Goal: Information Seeking & Learning: Learn about a topic

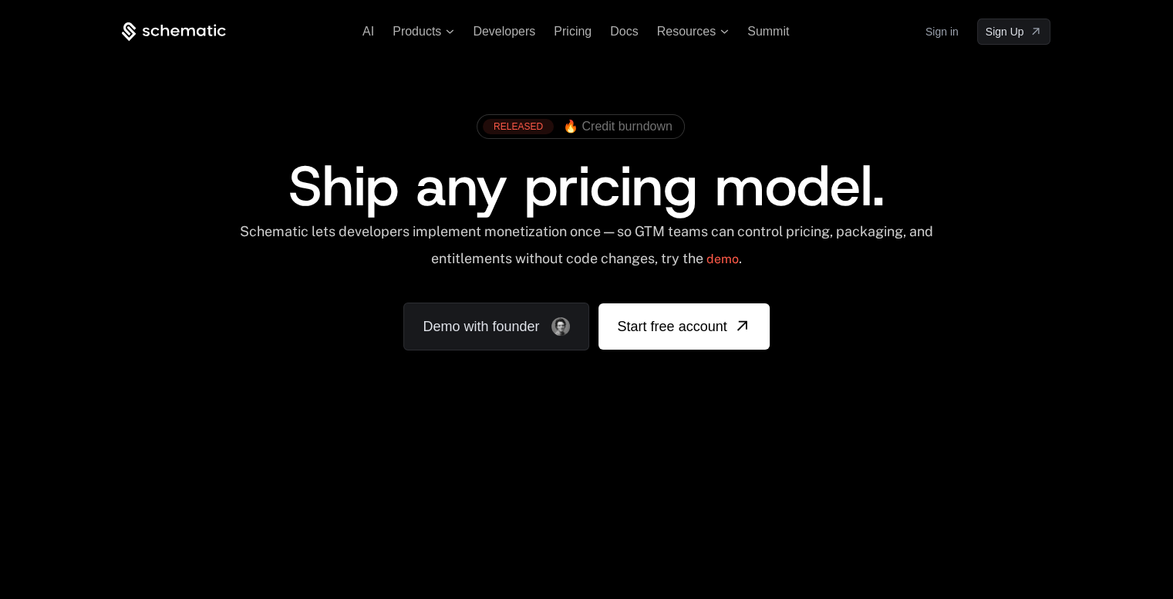
click at [953, 35] on link "Sign in" at bounding box center [942, 31] width 33 height 25
click at [943, 34] on link "Sign in" at bounding box center [942, 31] width 33 height 25
click at [958, 192] on div "Ship any pricing model." at bounding box center [586, 186] width 832 height 56
click at [575, 21] on div "AI Products Developers Pricing Docs Resources Summit Sign in Sign Up" at bounding box center [586, 32] width 929 height 26
click at [574, 29] on span "Pricing" at bounding box center [573, 31] width 38 height 13
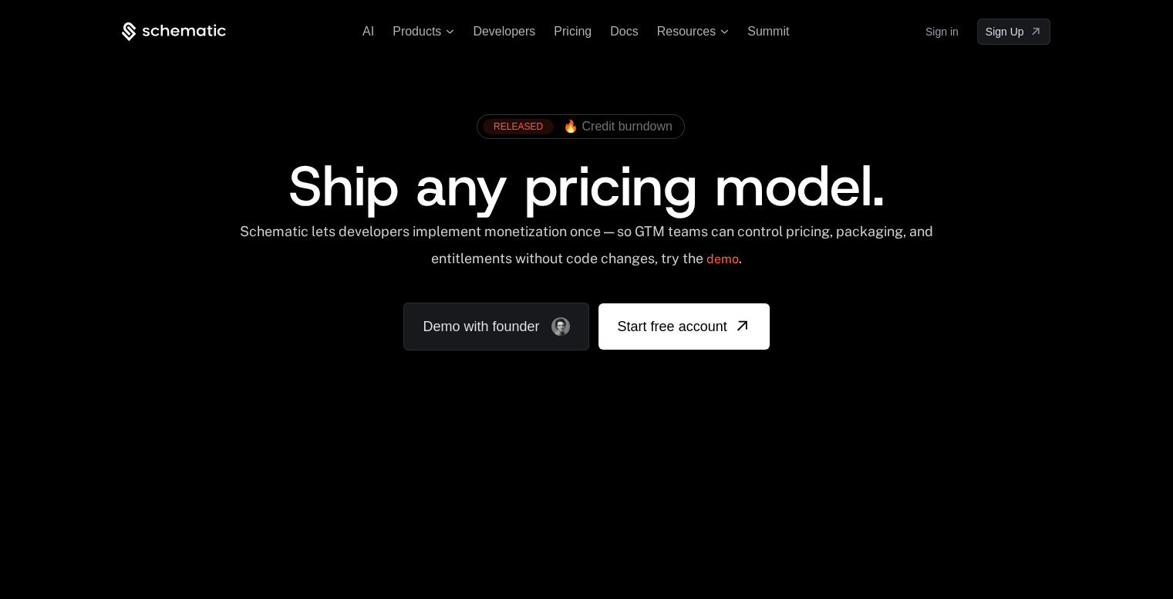
click at [150, 130] on div "RELEASED 🔥 Credit burndown Ship any pricing model. Schematic lets developers im…" at bounding box center [586, 228] width 929 height 244
click at [790, 272] on div "Schematic lets developers implement monetization once — so GTM teams can contro…" at bounding box center [586, 250] width 697 height 55
click at [941, 259] on div "Schematic lets developers implement monetization once — so GTM teams can contro…" at bounding box center [586, 250] width 929 height 55
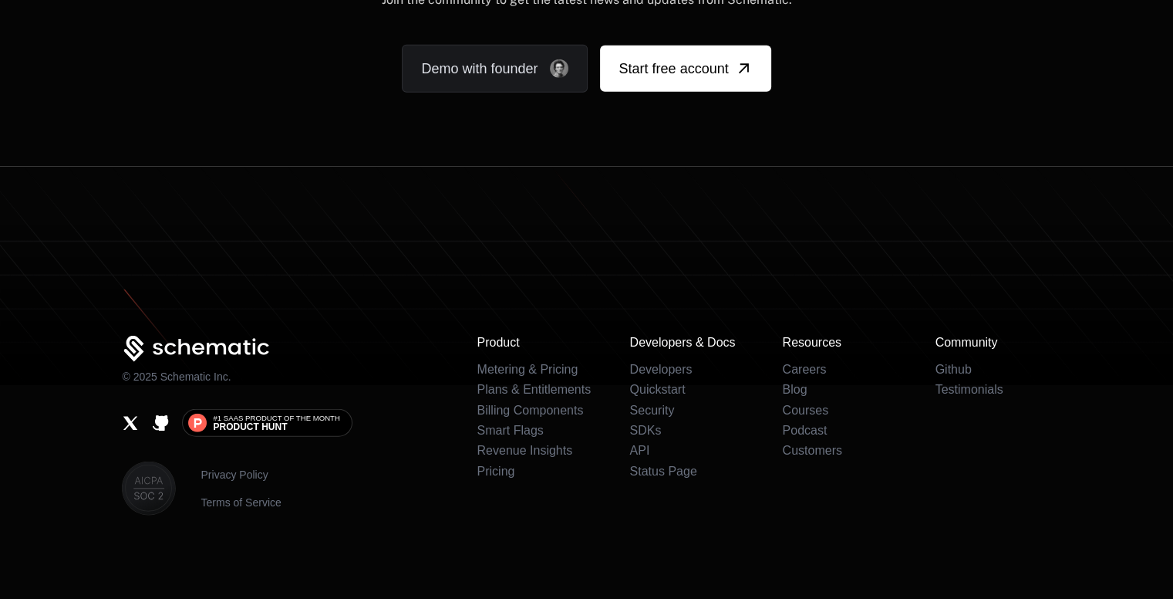
scroll to position [9656, 0]
click at [213, 476] on link "Privacy Policy" at bounding box center [241, 473] width 80 height 15
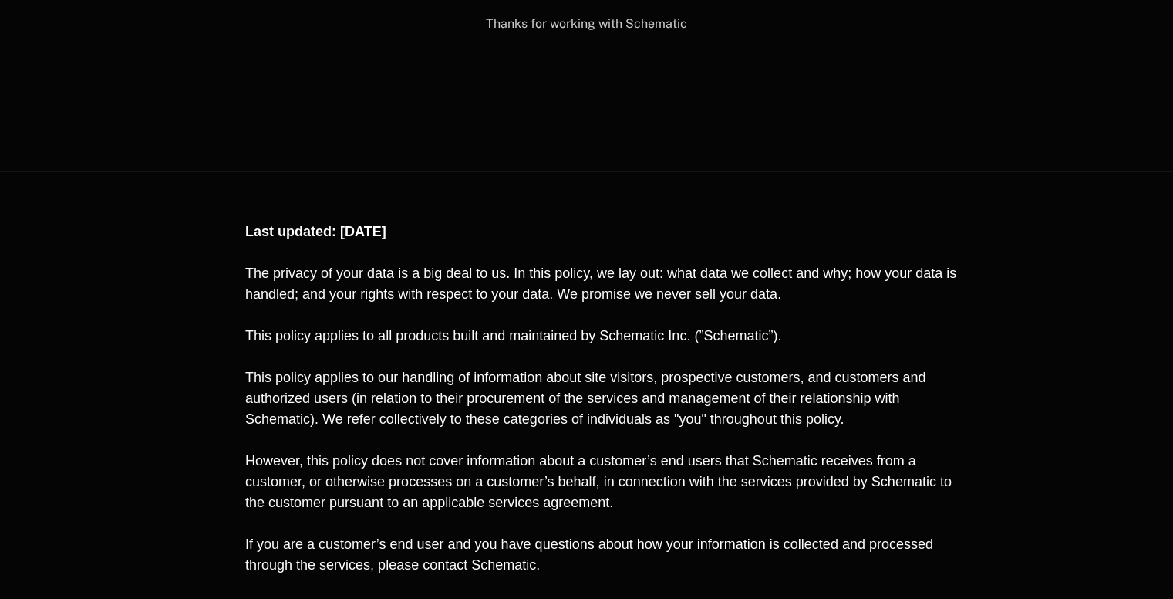
scroll to position [4728, 0]
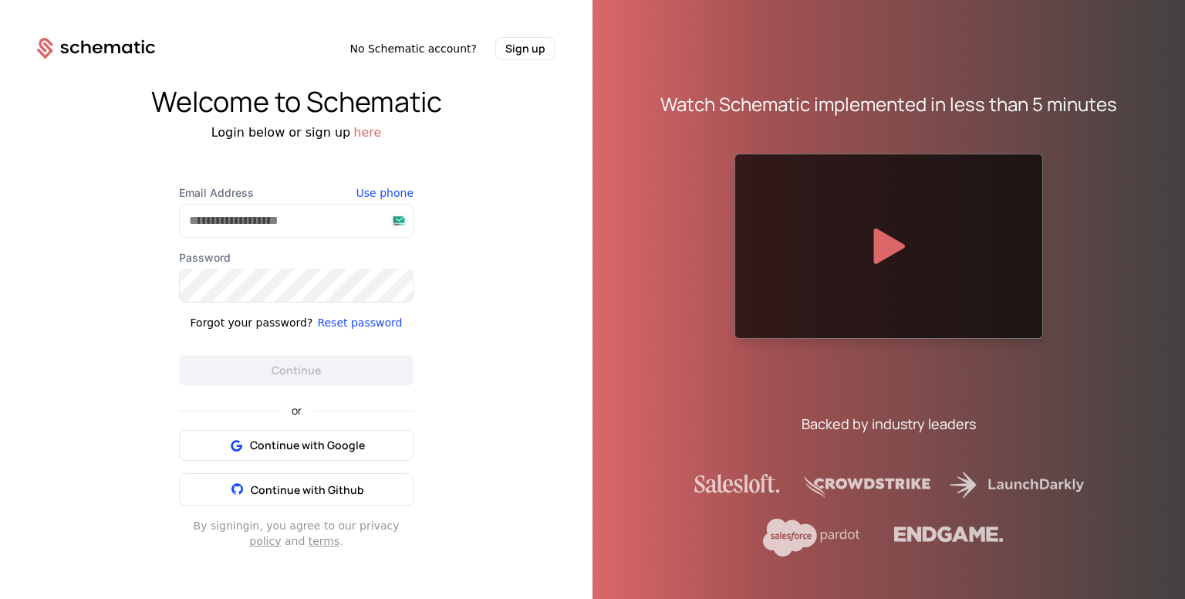
click at [498, 149] on div "Welcome to Schematic Login below or sign up here Email Address Use phone Passwo…" at bounding box center [296, 317] width 592 height 514
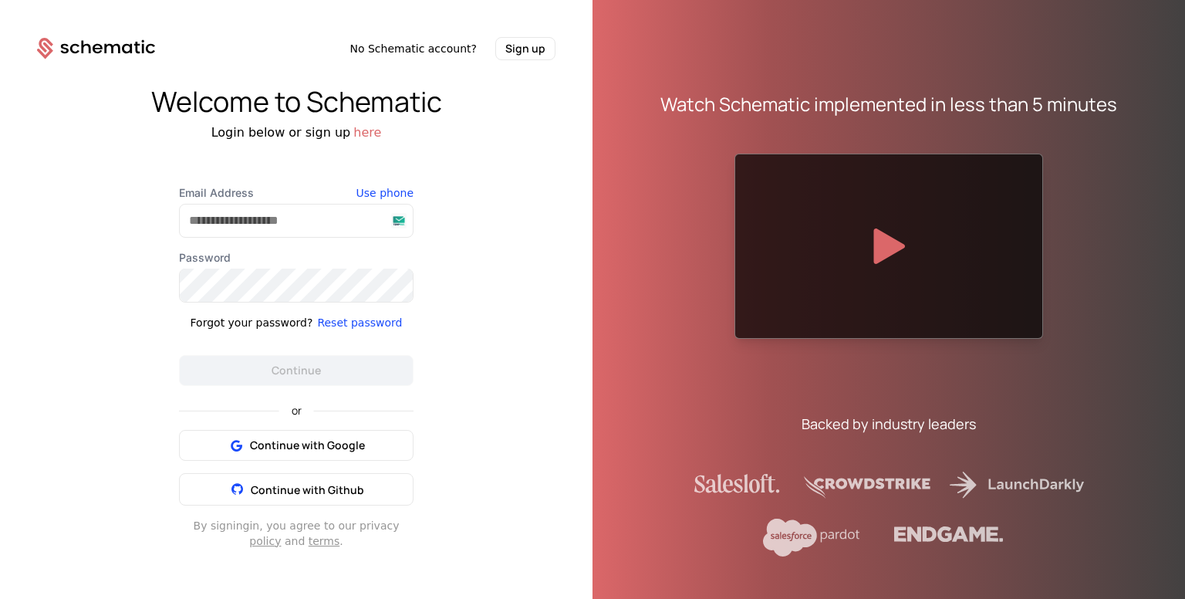
click at [498, 149] on div "Welcome to Schematic Login below or sign up here Email Address Use phone Passwo…" at bounding box center [296, 317] width 592 height 514
click at [466, 204] on div "Welcome to Schematic Login below or sign up here Email Address Use phone Passwo…" at bounding box center [296, 317] width 592 height 514
click at [368, 320] on button "Reset password" at bounding box center [359, 322] width 85 height 15
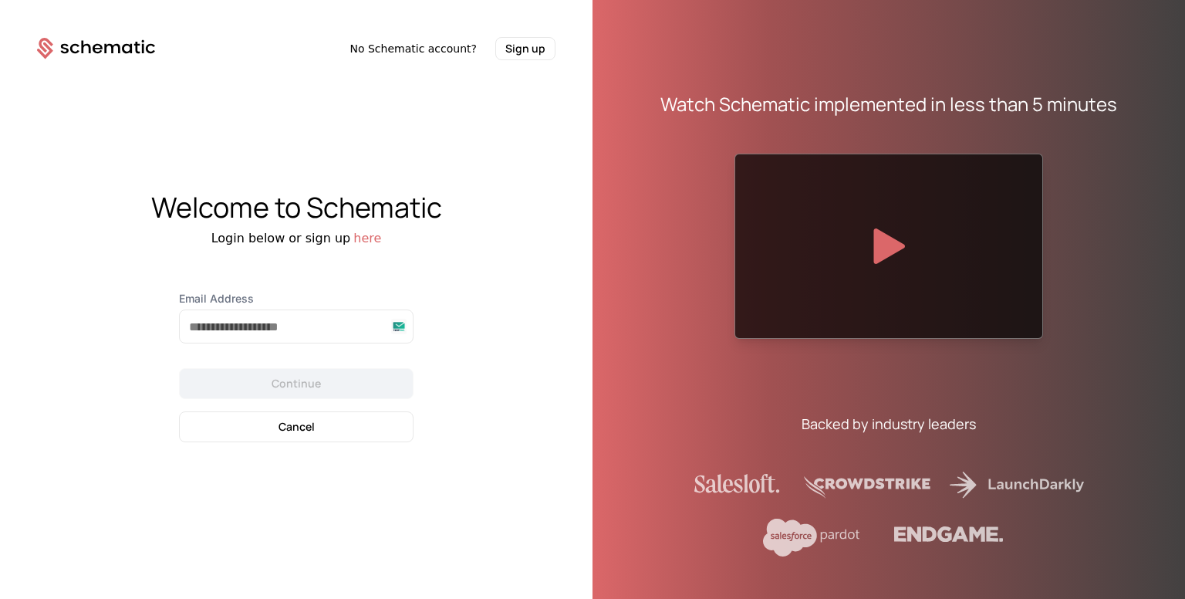
click at [355, 238] on button "here" at bounding box center [367, 238] width 28 height 19
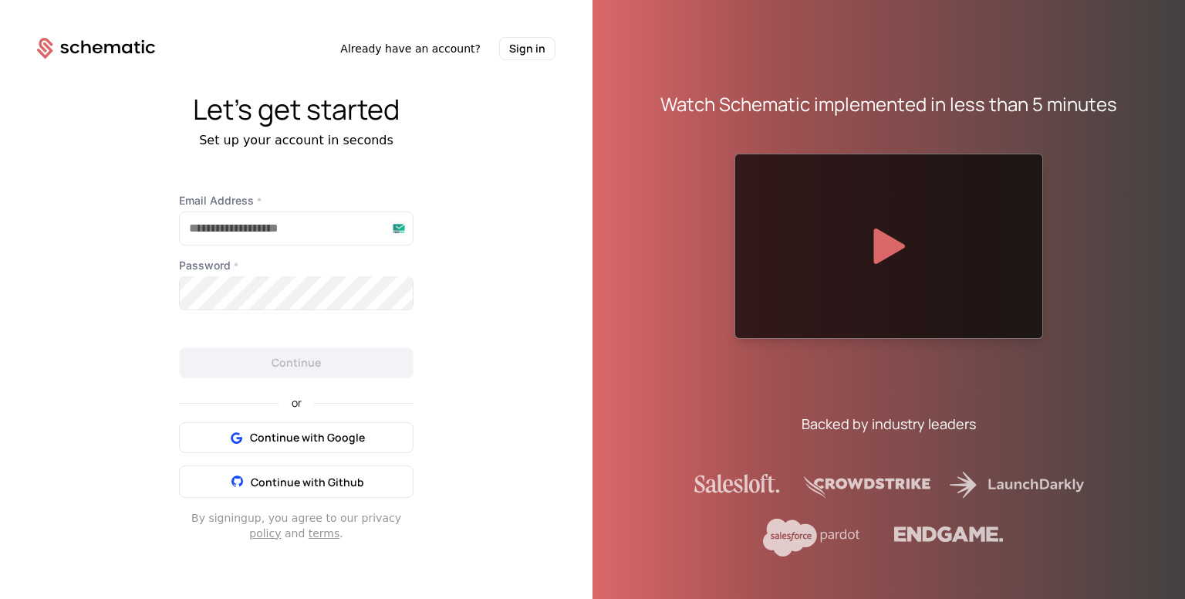
click at [524, 54] on button "Sign in" at bounding box center [527, 48] width 56 height 23
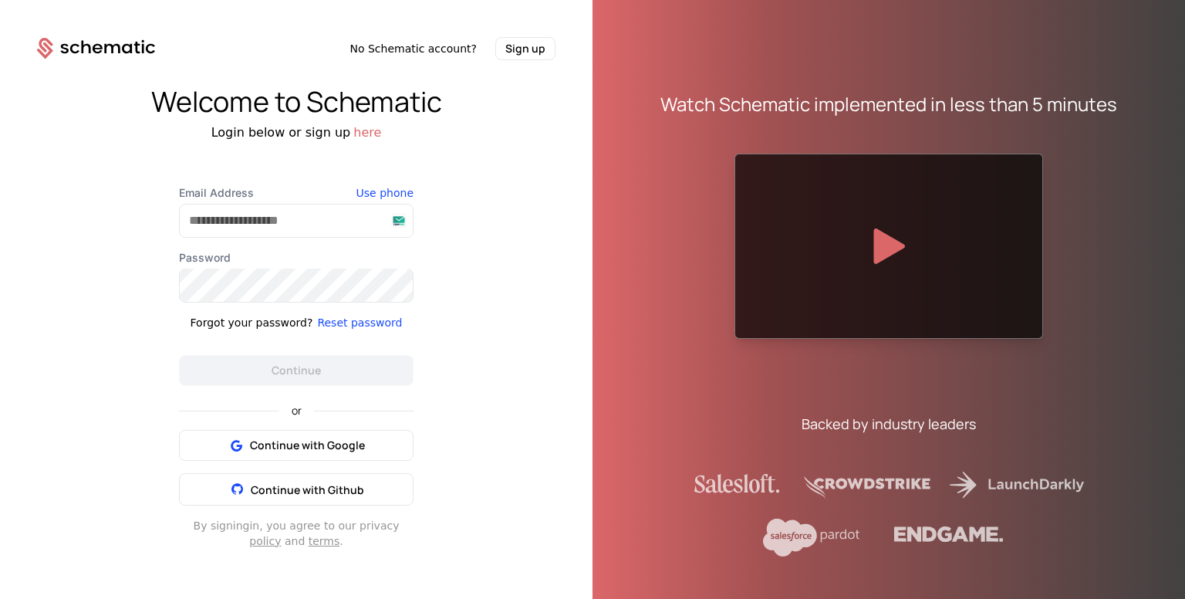
click at [339, 322] on button "Reset password" at bounding box center [359, 322] width 85 height 15
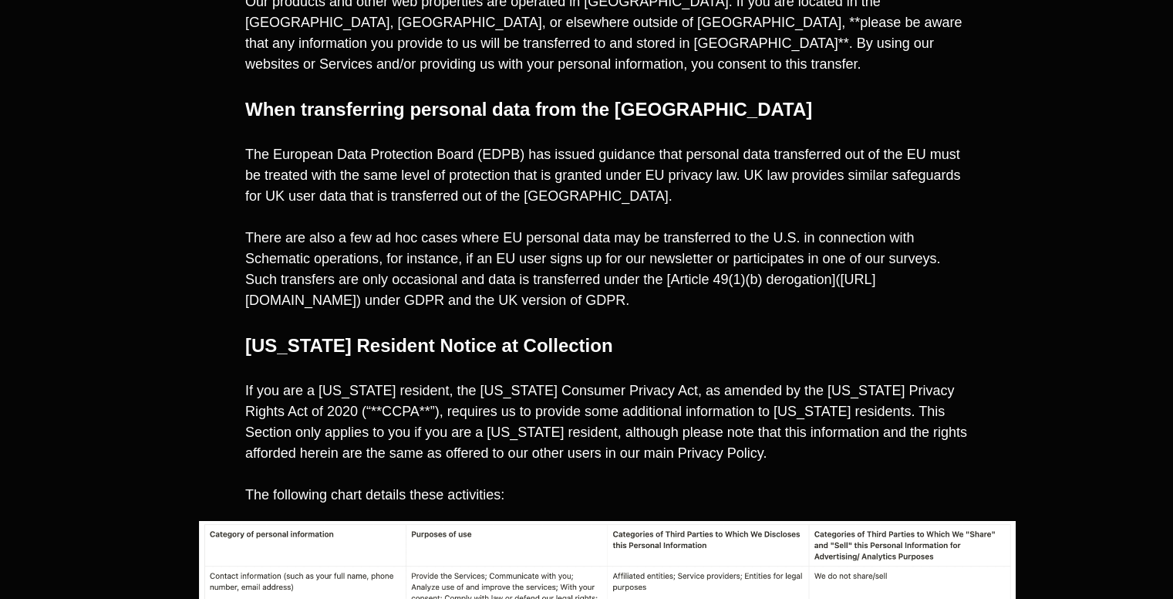
click at [690, 192] on span "The European Data Protection Board (EDPB) has issued guidance that personal dat…" at bounding box center [604, 175] width 719 height 57
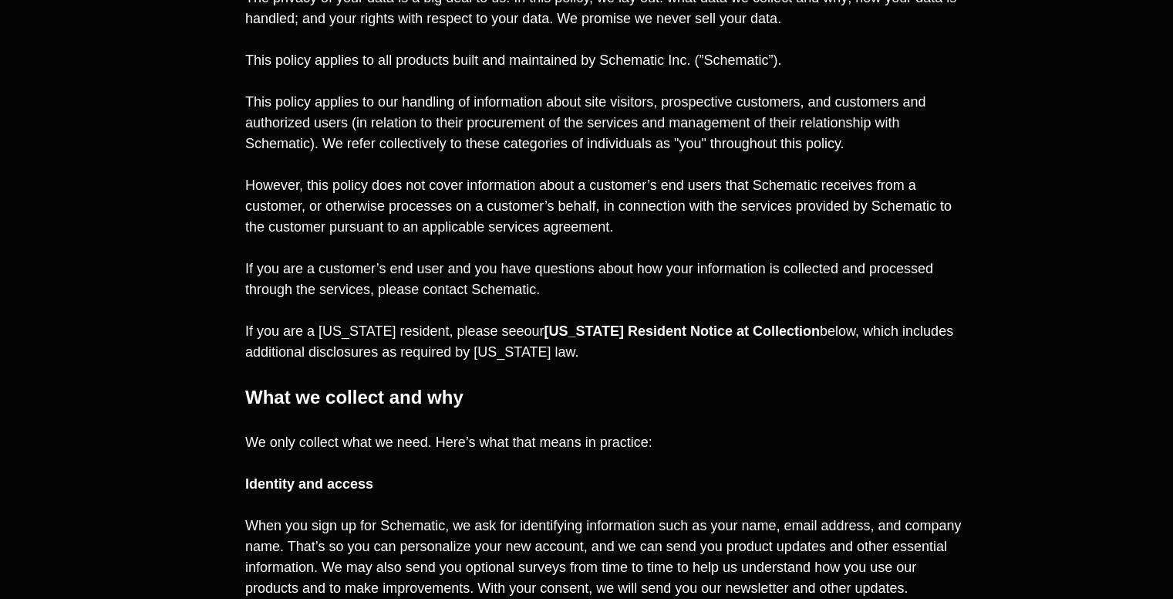
scroll to position [500, 0]
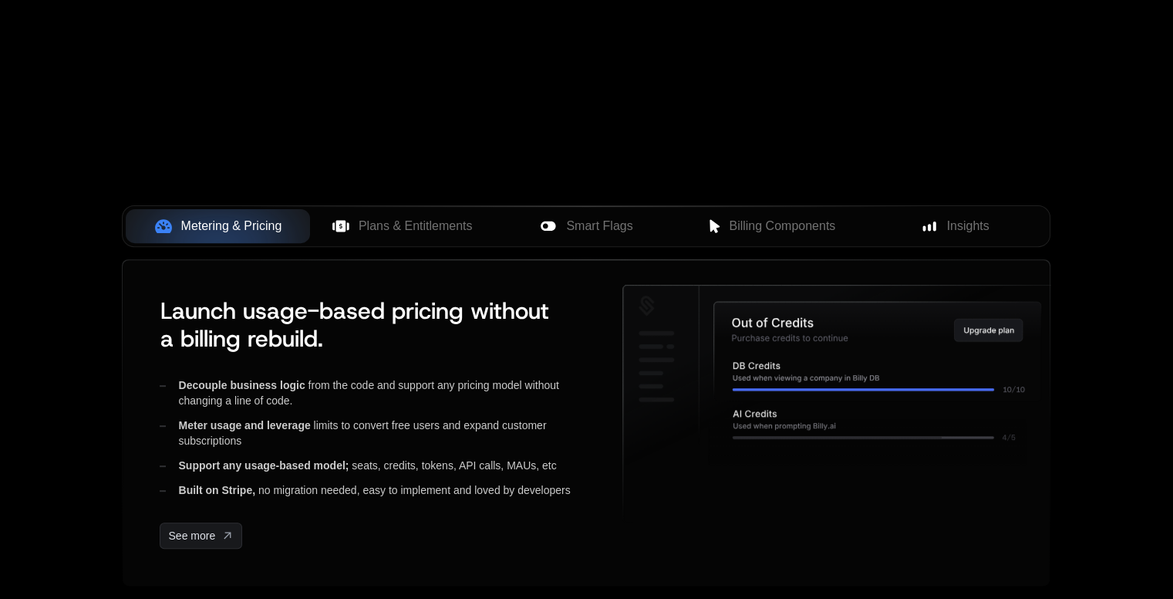
scroll to position [9510, 0]
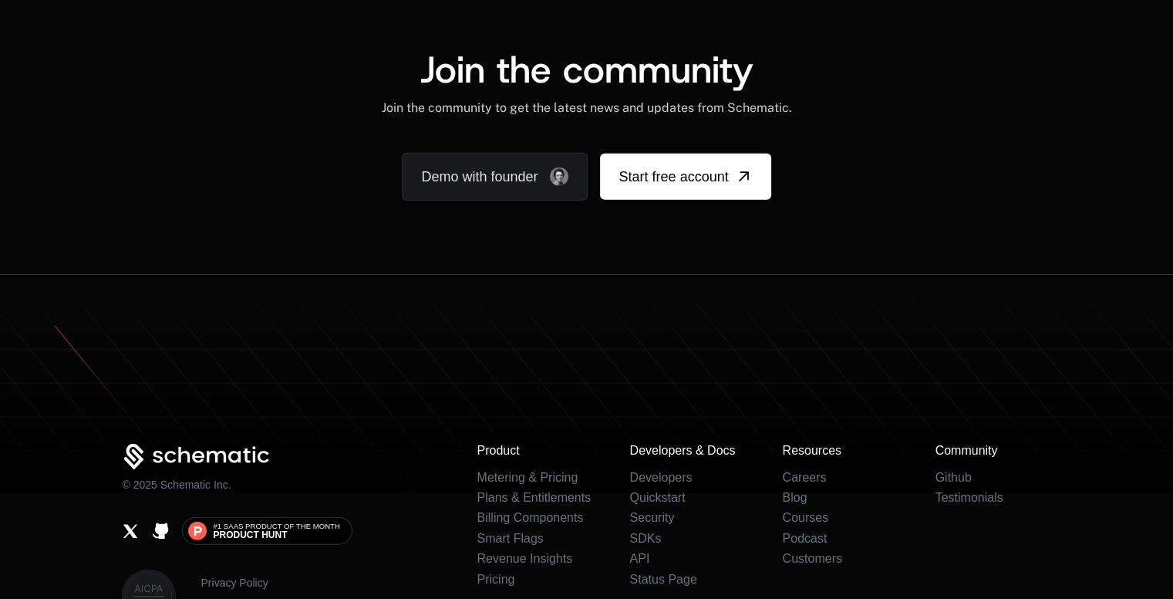
click at [448, 288] on icon at bounding box center [586, 384] width 1173 height 218
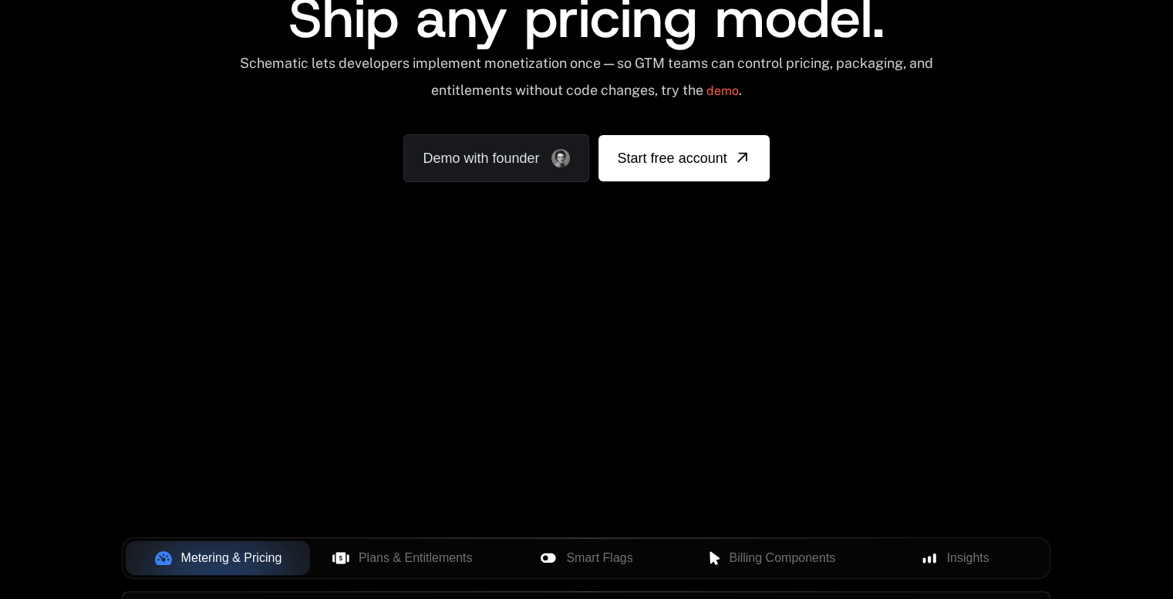
scroll to position [170, 0]
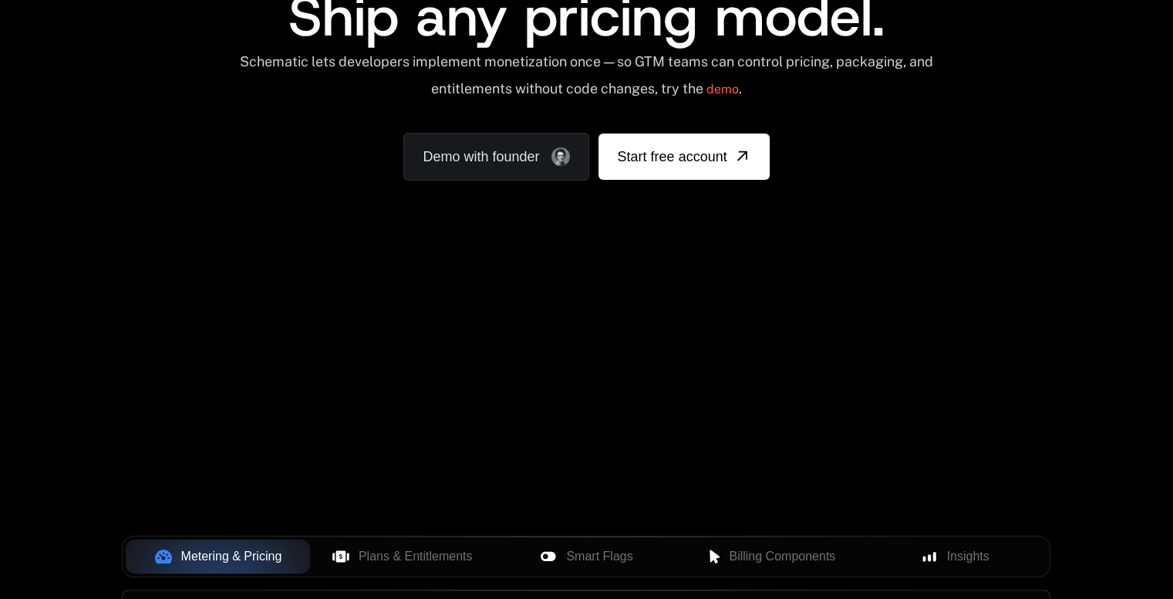
click at [329, 291] on div "Your browser does not support the video tag." at bounding box center [586, 285] width 1003 height 649
click at [778, 269] on div "AI Products Developers Pricing Docs Resources Summit Sign in Sign Up RELEASED 🔥…" at bounding box center [586, 60] width 1173 height 461
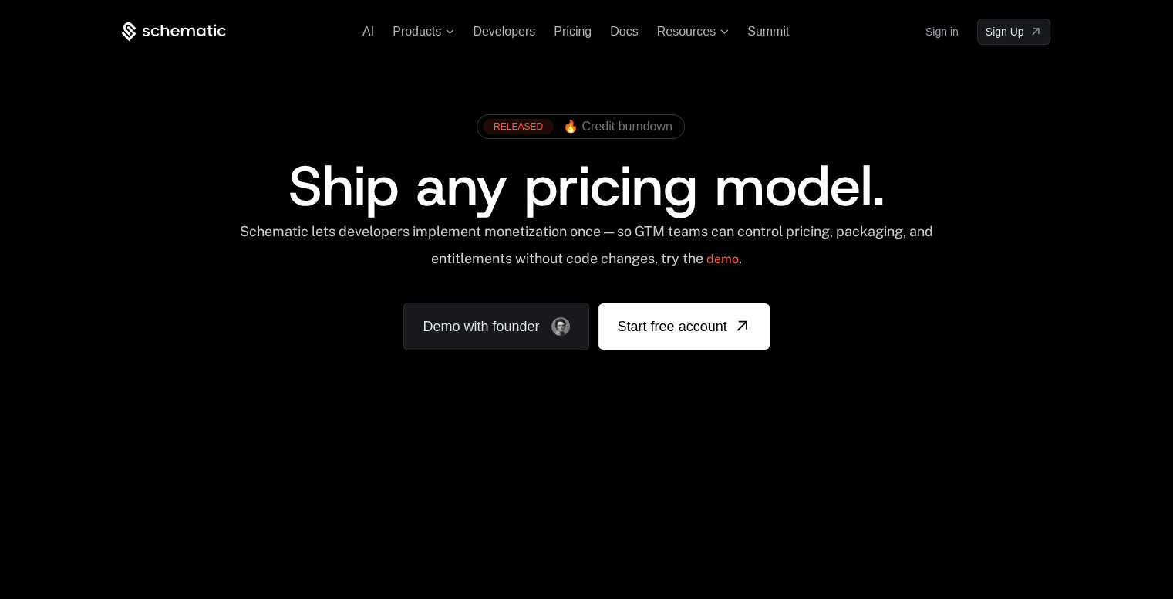
click at [859, 251] on div "Schematic lets developers implement monetization once — so GTM teams can contro…" at bounding box center [586, 250] width 697 height 55
click at [919, 226] on div "Schematic lets developers implement monetization once — so GTM teams can contro…" at bounding box center [586, 250] width 697 height 55
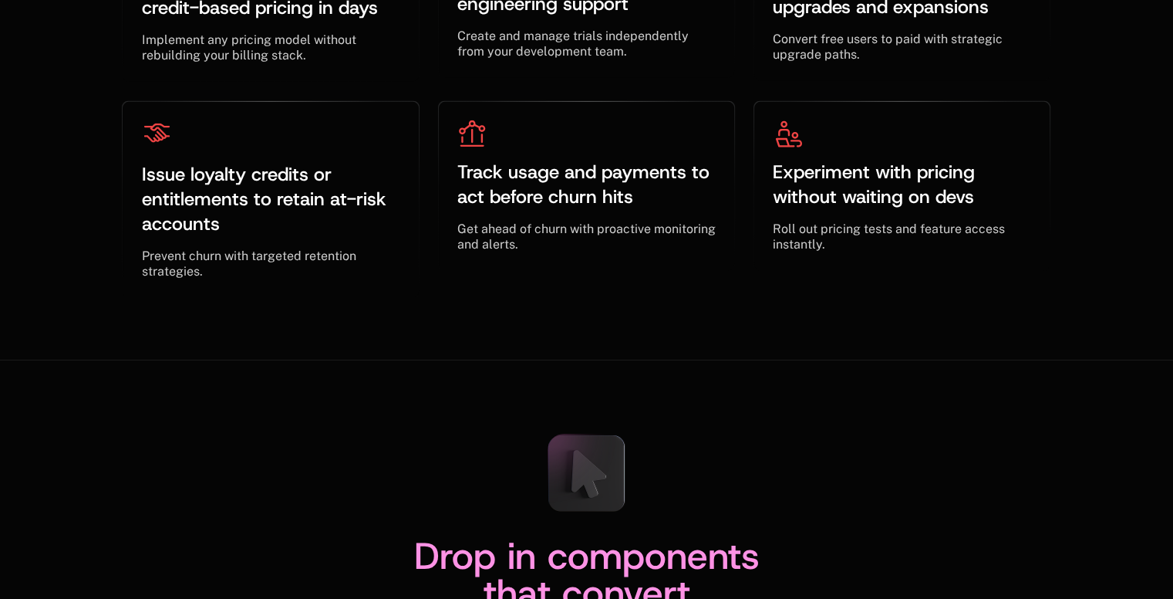
scroll to position [4934, 0]
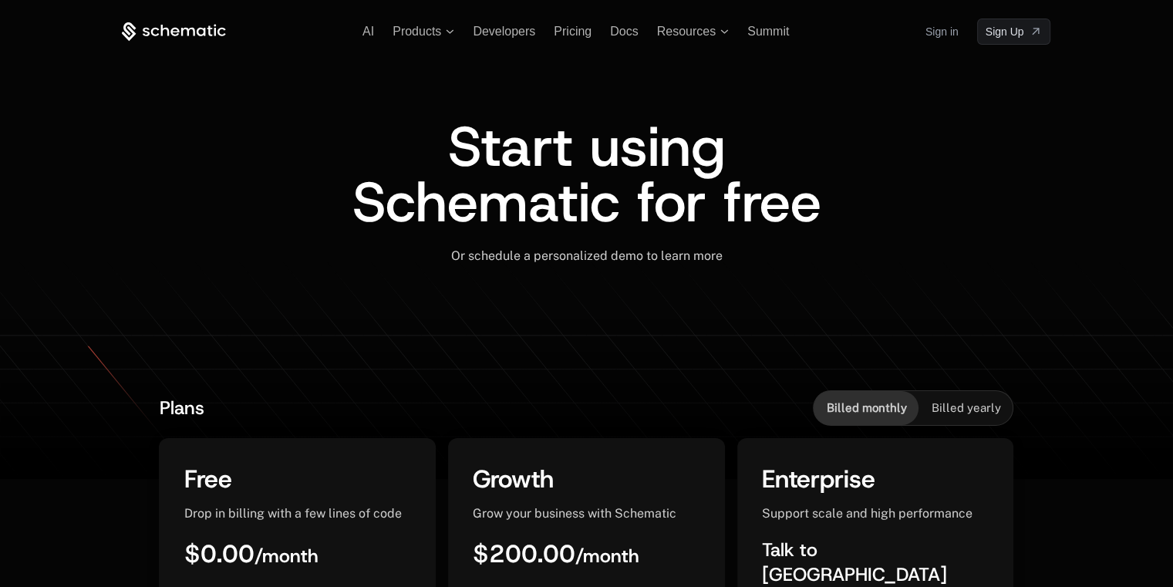
click at [1068, 238] on div "AI Products Developers Pricing Docs Resources Summit Sign in Sign Up Start usin…" at bounding box center [586, 186] width 1003 height 372
click at [1046, 293] on div "Start using Schematic for free Or schedule a personalized demo to learn more ﻿" at bounding box center [586, 208] width 929 height 327
click at [1041, 329] on div "Start using Schematic for free Or schedule a personalized demo to learn more ﻿" at bounding box center [586, 208] width 929 height 327
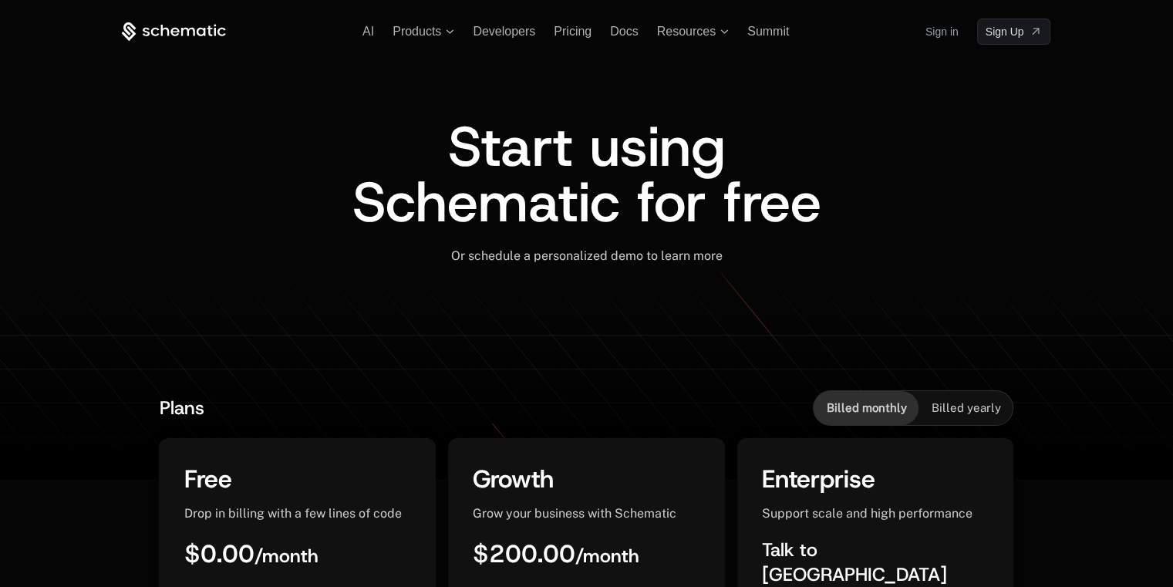
click at [1017, 262] on div "Or schedule a personalized demo to learn more ﻿" at bounding box center [586, 255] width 929 height 15
click at [1006, 228] on div "Start using Schematic for free" at bounding box center [586, 184] width 929 height 130
click at [980, 205] on div "Start using Schematic for free" at bounding box center [586, 184] width 929 height 130
click at [928, 185] on div "Start using Schematic for free" at bounding box center [586, 184] width 929 height 130
click at [805, 164] on div "Start using Schematic for free" at bounding box center [586, 174] width 505 height 111
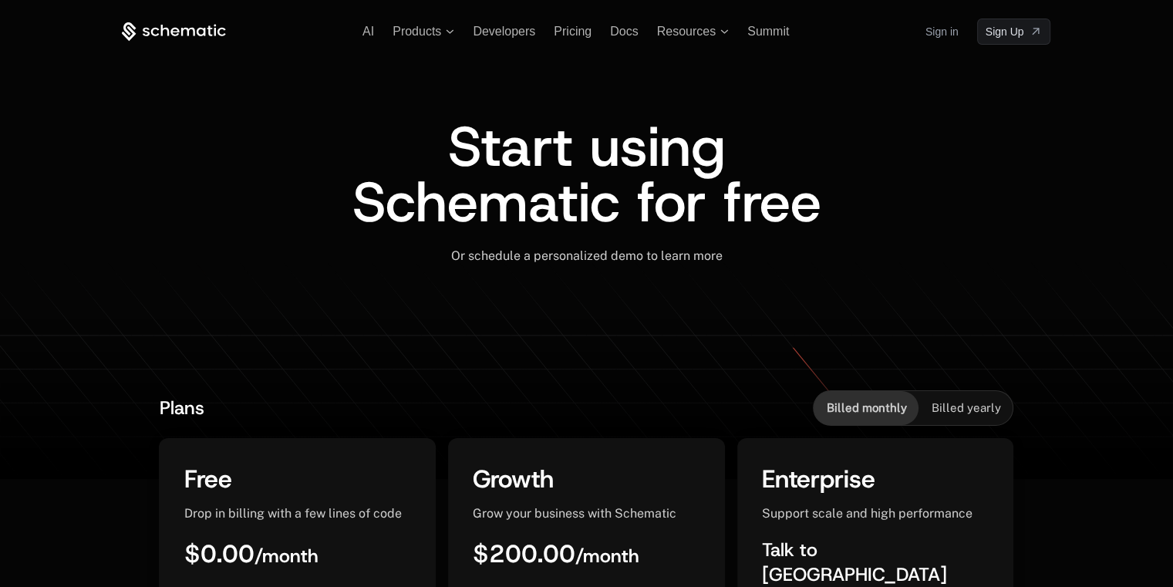
click at [768, 148] on div "Start using Schematic for free" at bounding box center [586, 174] width 505 height 111
click at [754, 143] on div "Start using Schematic for free" at bounding box center [586, 174] width 505 height 111
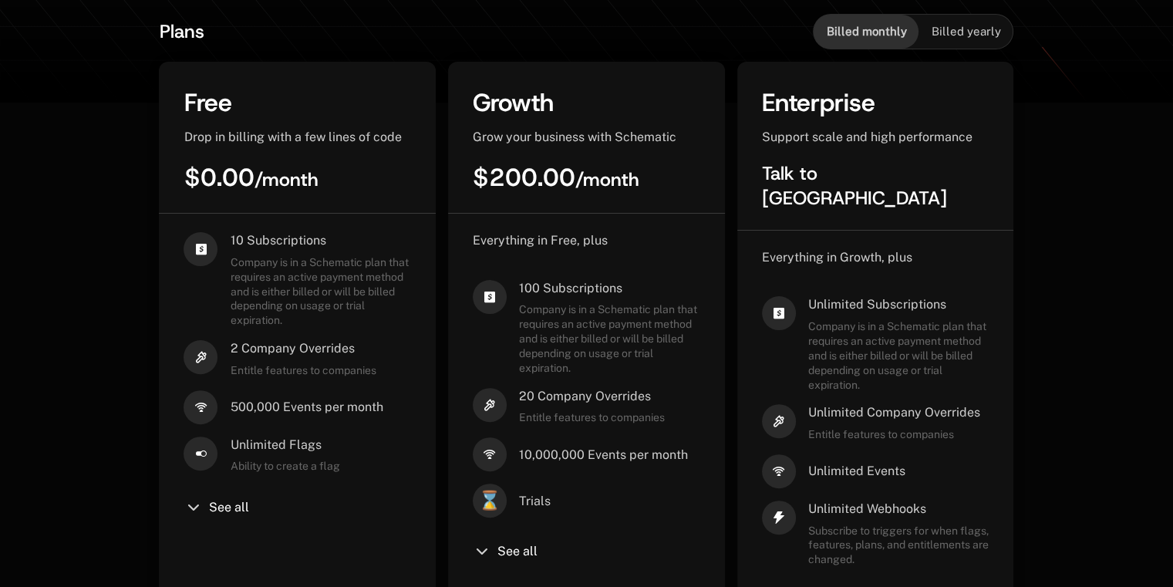
scroll to position [374, 0]
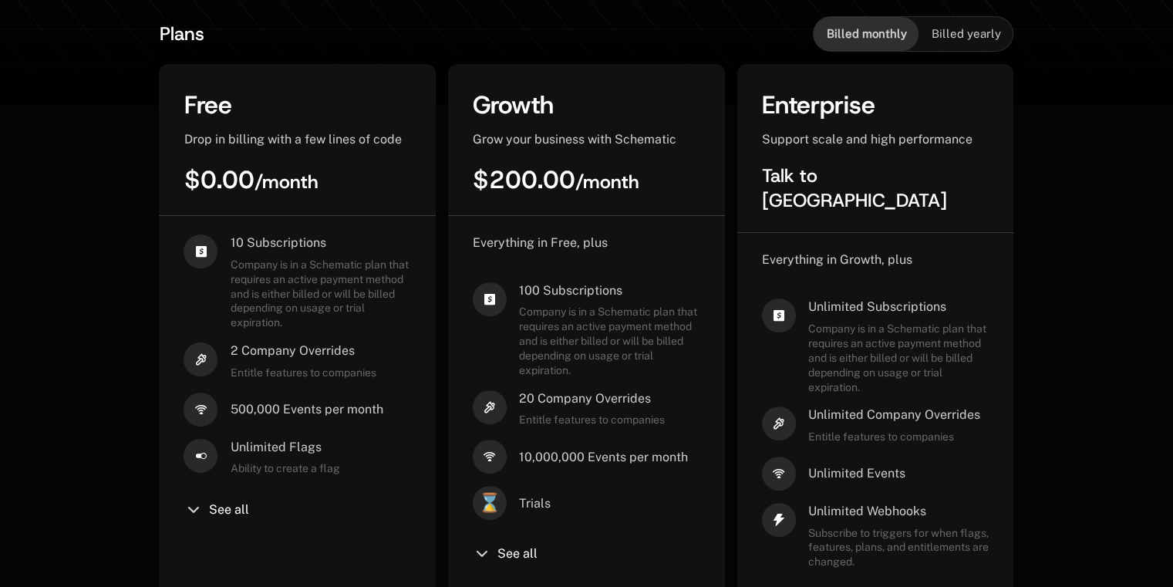
click at [515, 180] on span "$200.00 / month" at bounding box center [556, 180] width 167 height 32
copy span "200.00"
click at [984, 35] on span "Billed yearly" at bounding box center [965, 33] width 69 height 15
click at [497, 190] on span "$1,920.00 / year" at bounding box center [557, 180] width 169 height 32
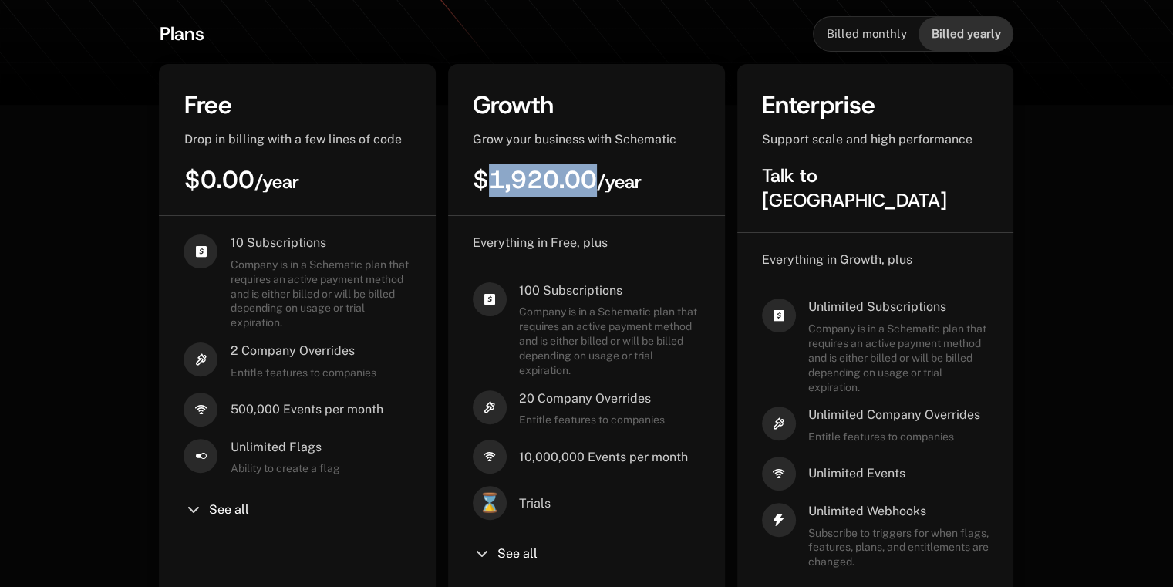
click at [497, 190] on span "$1,920.00 / year" at bounding box center [557, 180] width 169 height 32
copy span "1,920.00"
click at [521, 93] on span "Growth" at bounding box center [513, 105] width 81 height 32
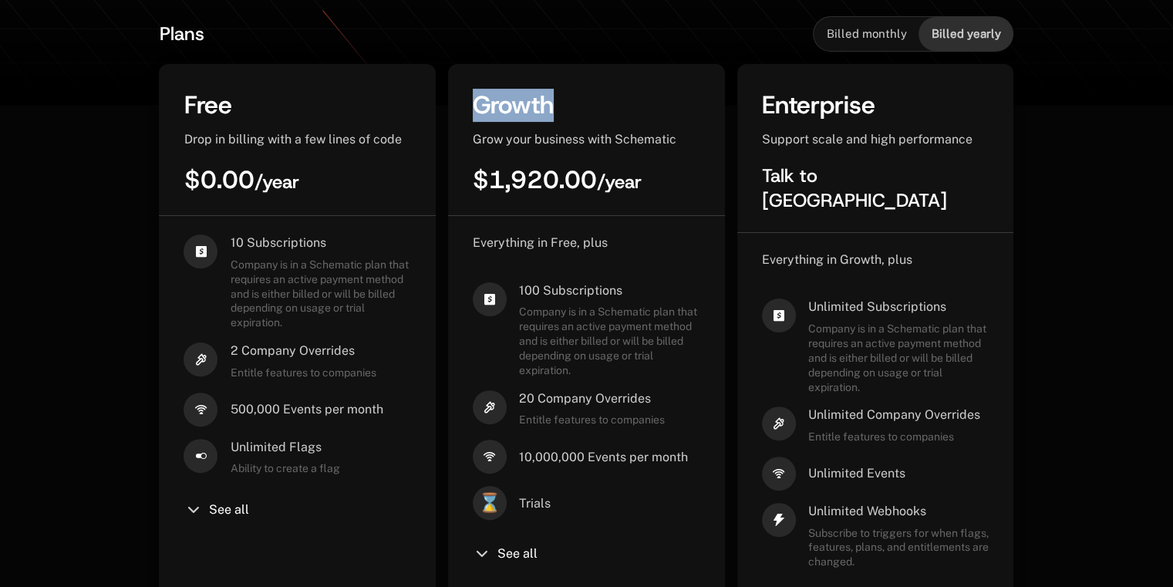
click at [521, 93] on span "Growth" at bounding box center [513, 105] width 81 height 32
copy span "Growth"
click at [848, 106] on span "Enterprise" at bounding box center [818, 105] width 113 height 32
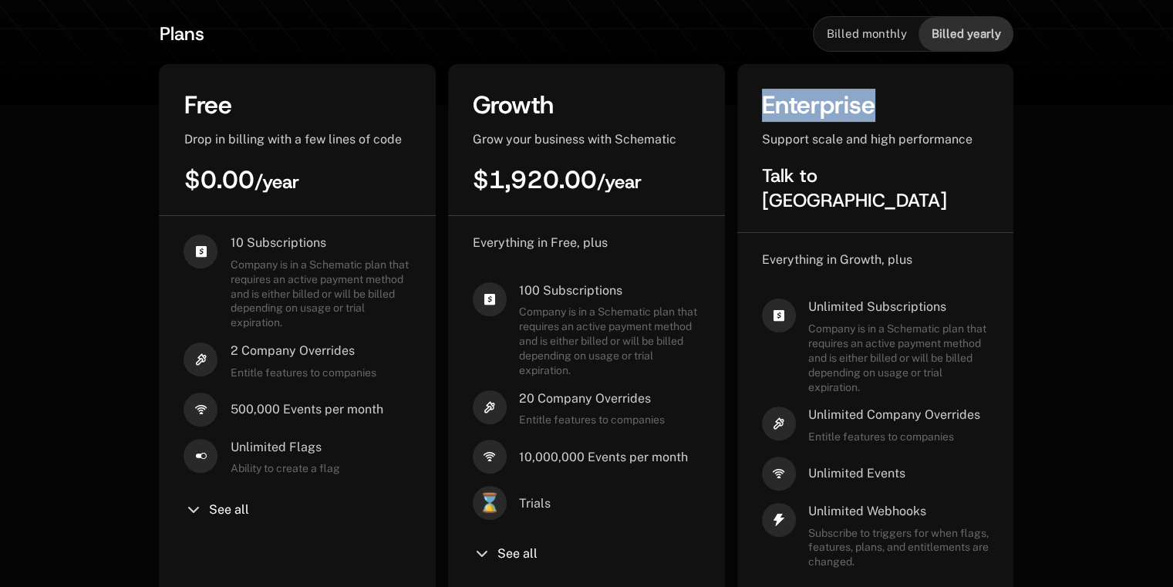
click at [848, 106] on span "Enterprise" at bounding box center [818, 105] width 113 height 32
copy span "Enterprise"
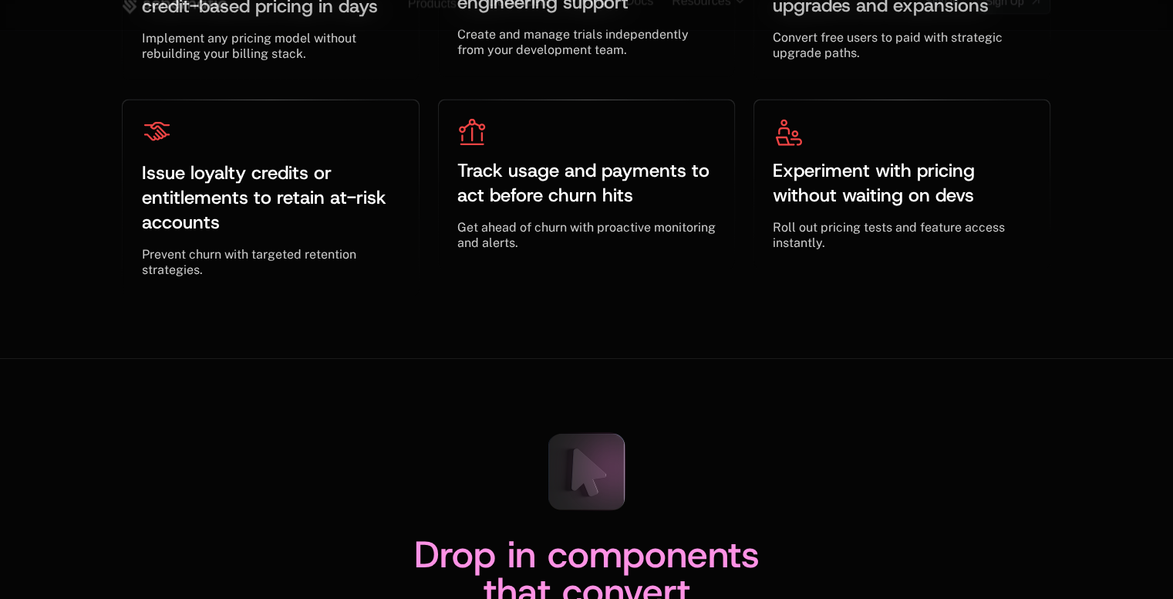
scroll to position [4877, 0]
